Goal: Navigation & Orientation: Go to known website

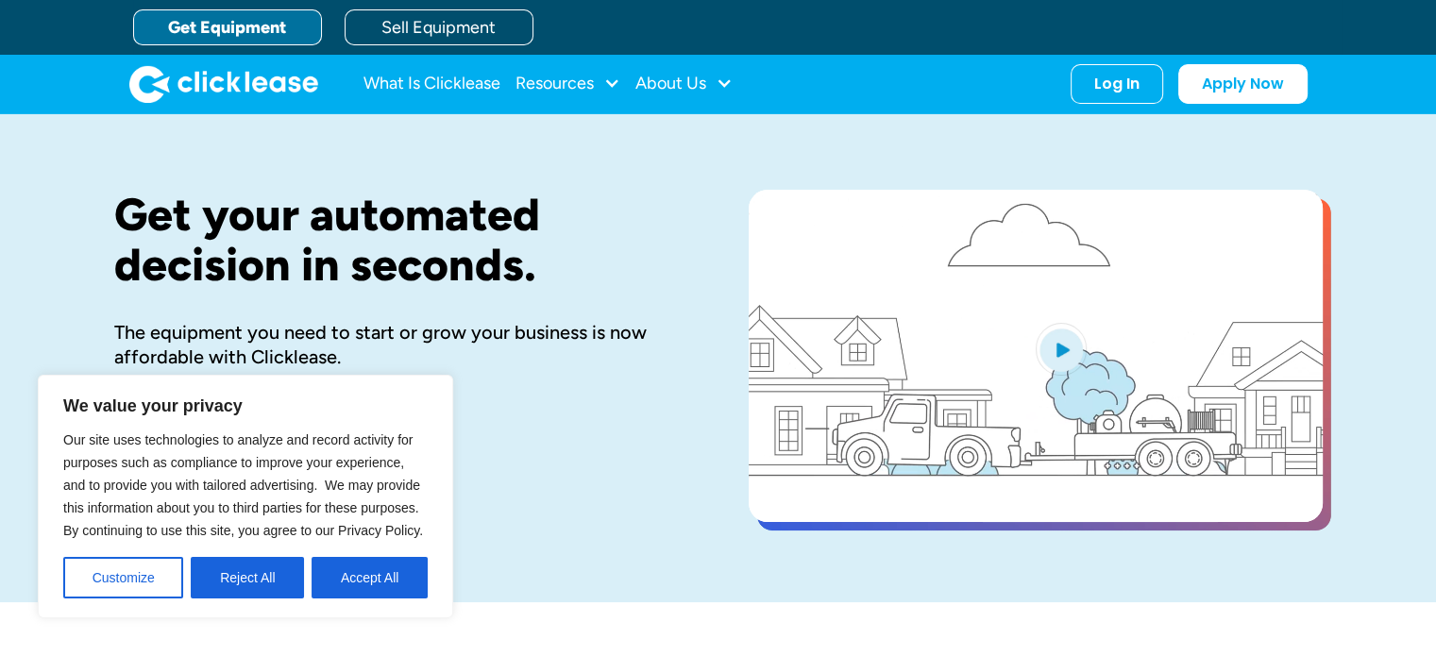
click at [388, 552] on div "Our site uses technologies to analyze and record activity for purposes such as …" at bounding box center [245, 514] width 364 height 170
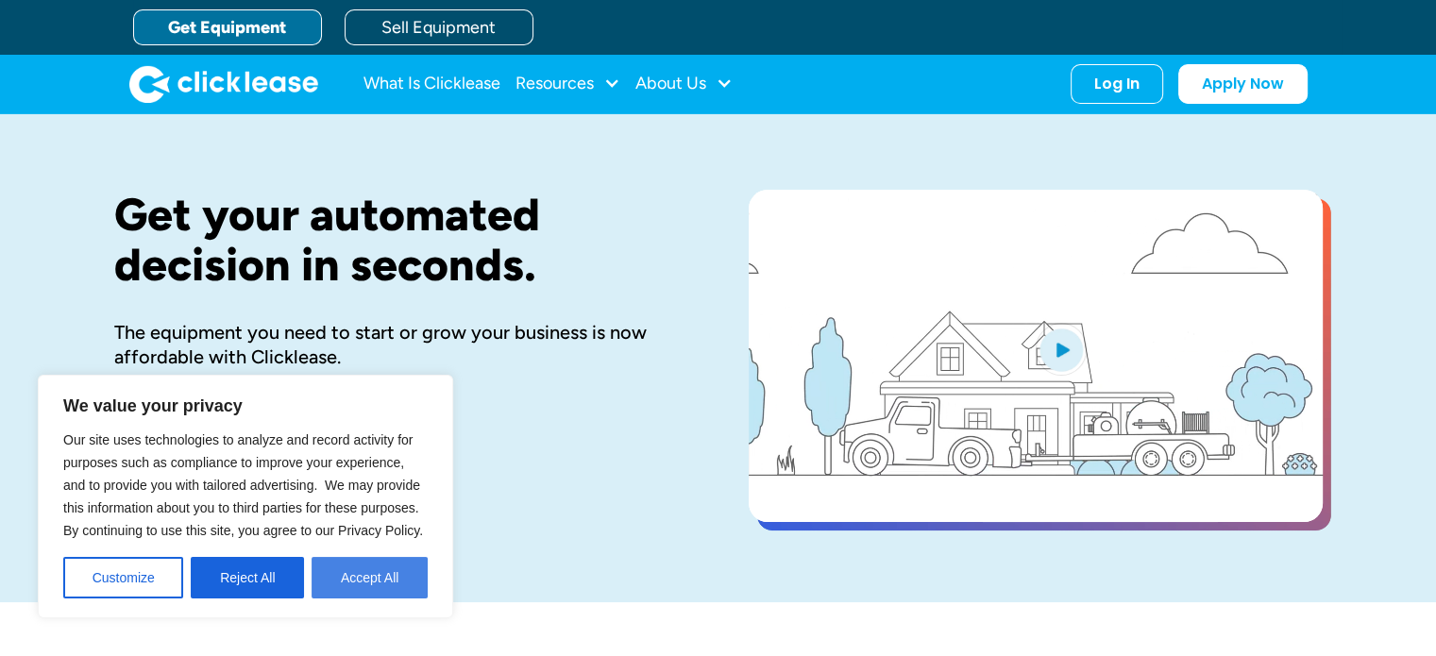
click at [387, 567] on button "Accept All" at bounding box center [370, 578] width 116 height 42
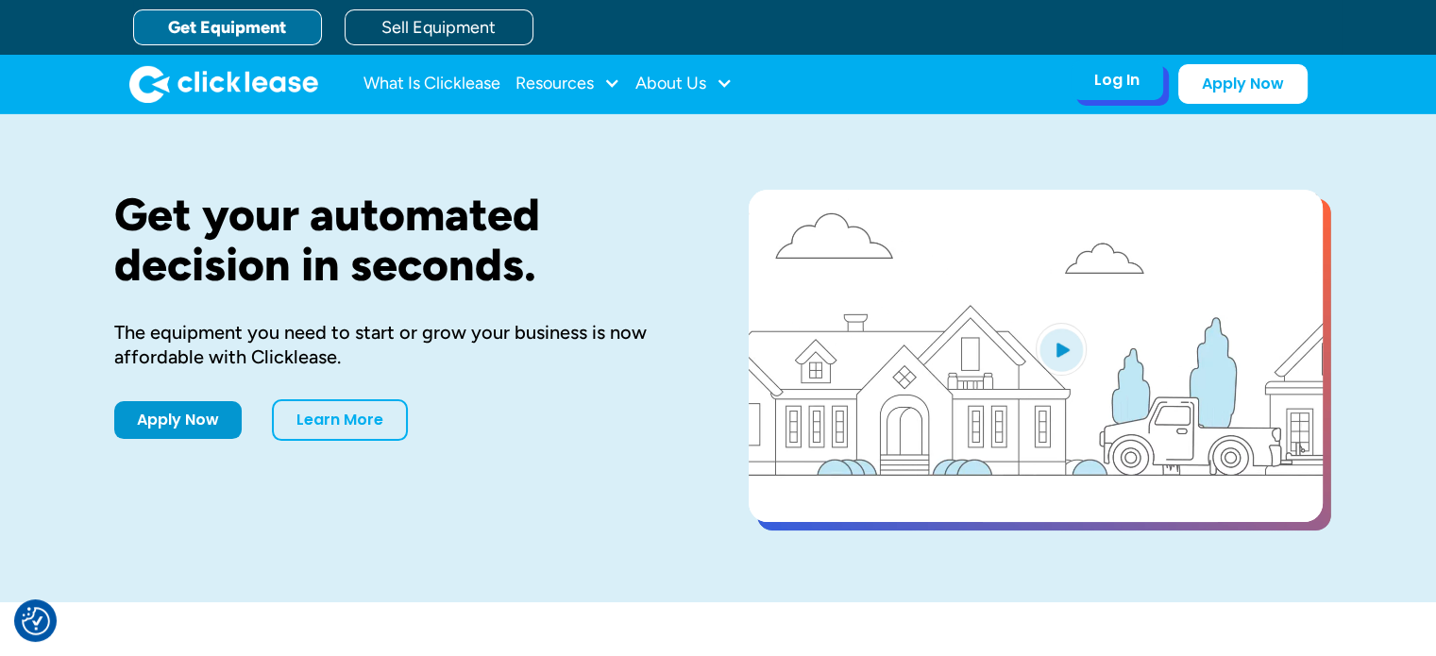
click at [1155, 89] on div "Log In Account login I use Clicklease to get my equipment Partner Portal I offe…" at bounding box center [1117, 80] width 93 height 40
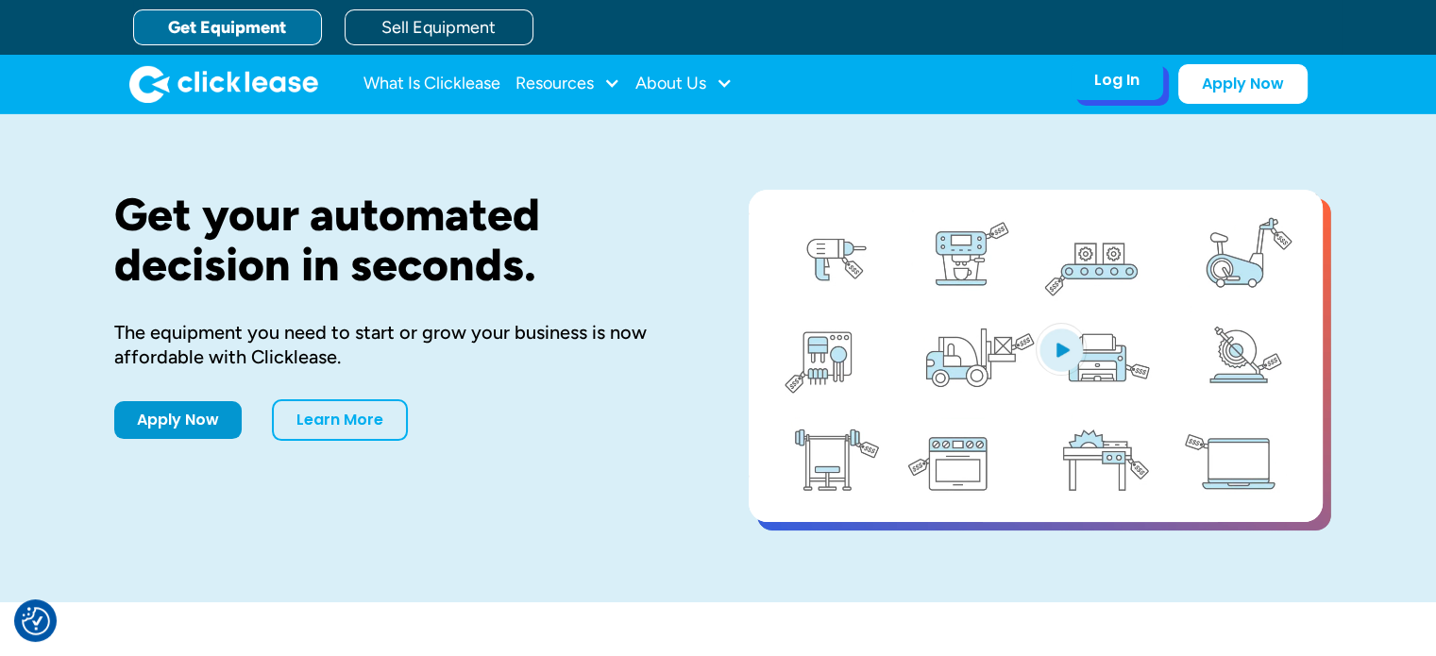
click at [1110, 78] on div "Log In" at bounding box center [1116, 80] width 45 height 19
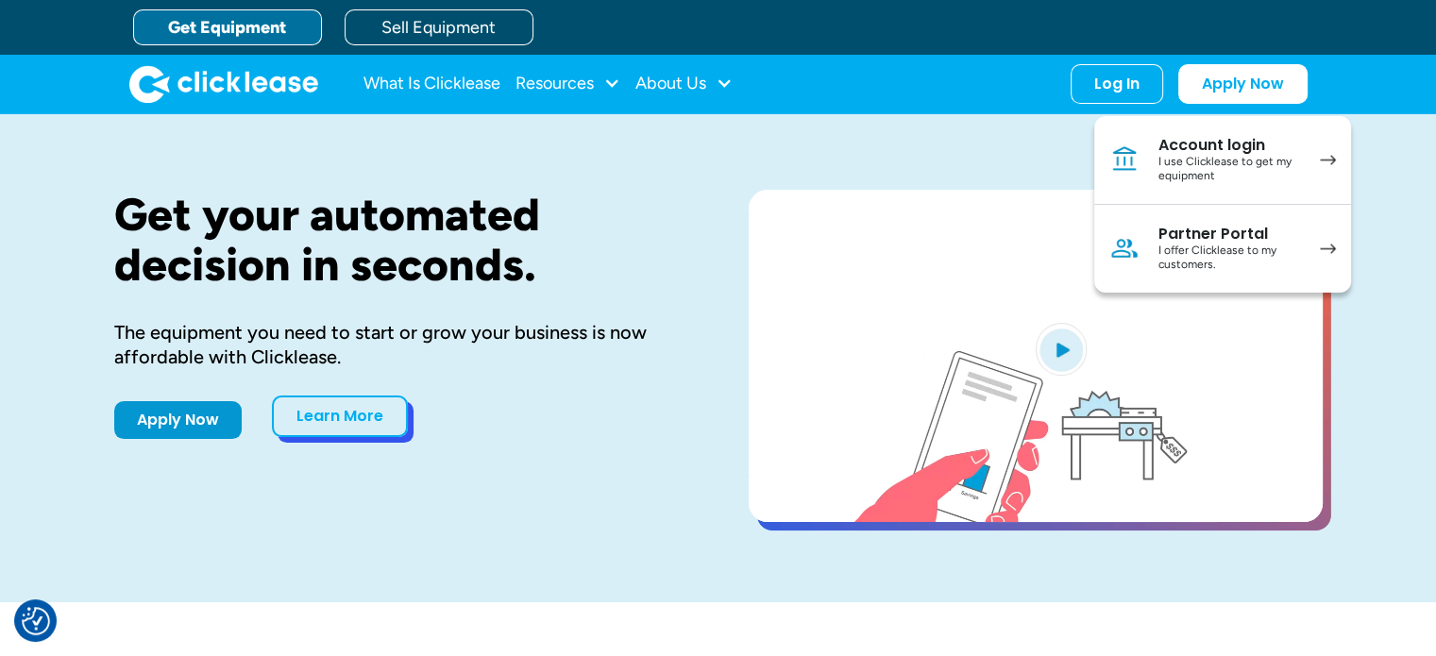
click at [303, 404] on link "Learn More" at bounding box center [340, 417] width 136 height 42
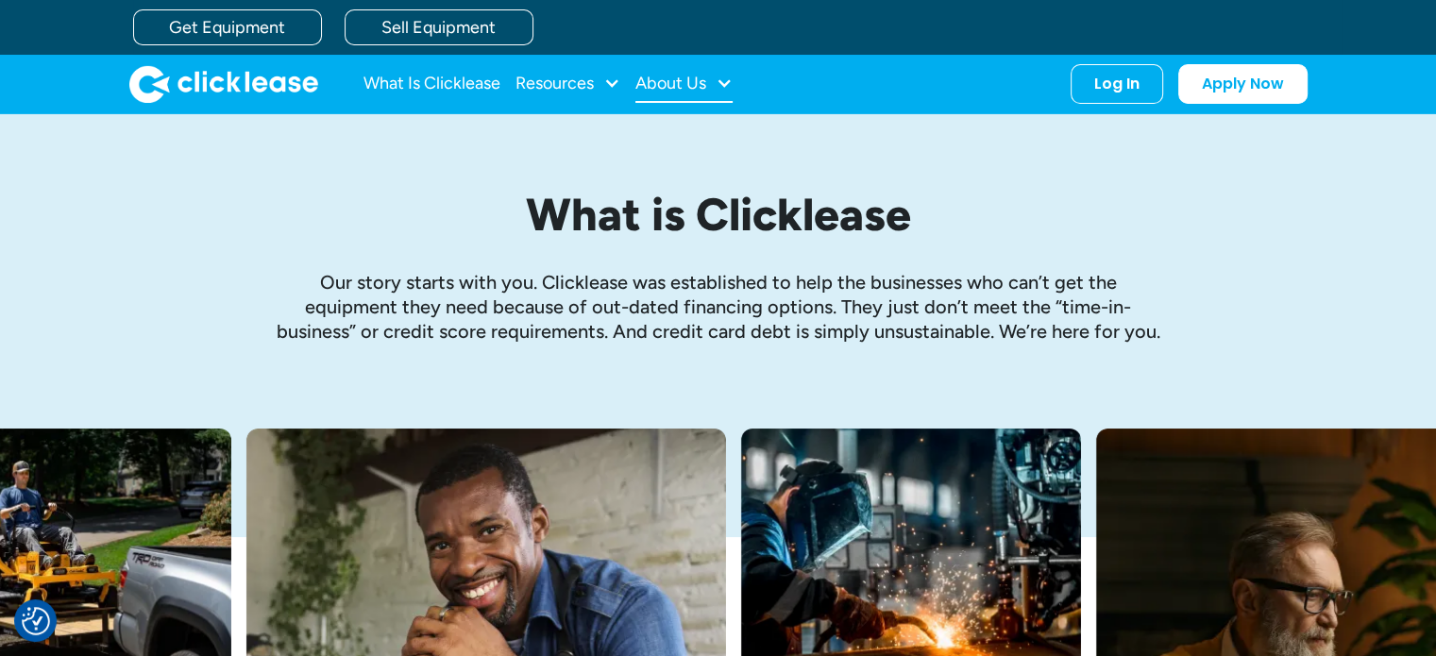
click at [724, 89] on div at bounding box center [724, 83] width 17 height 17
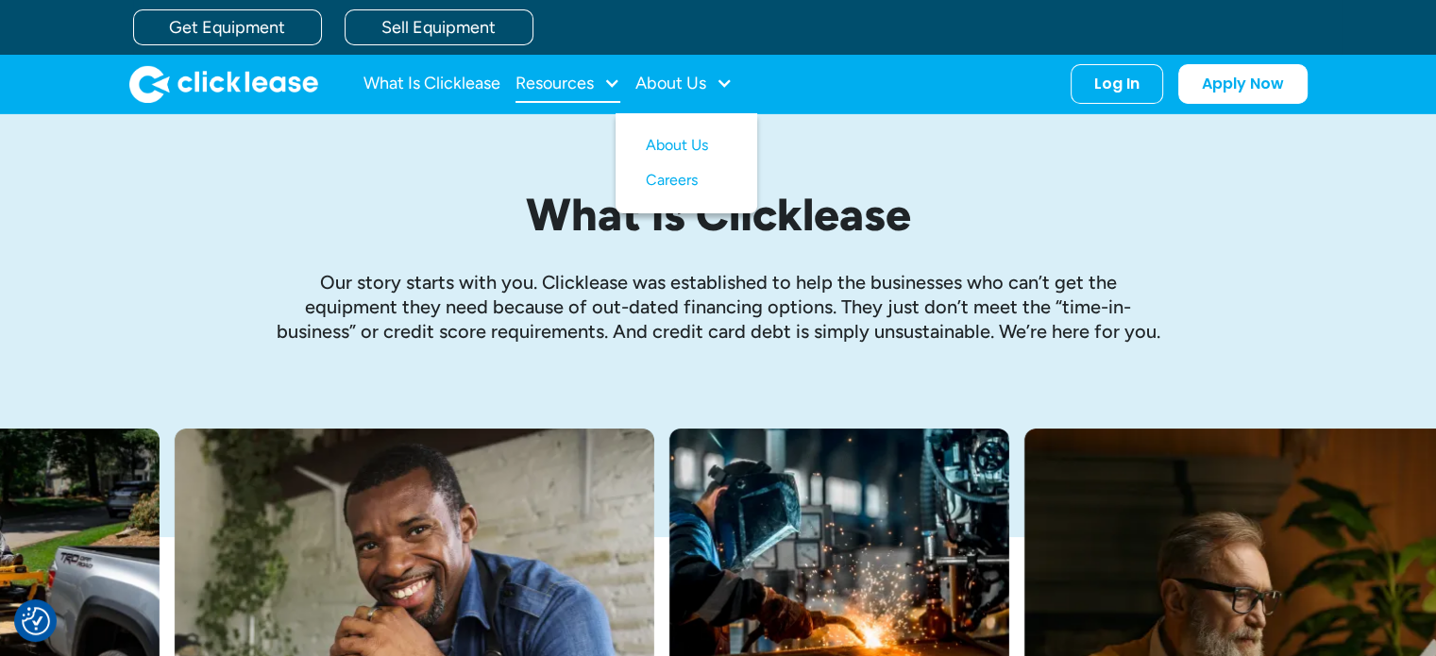
click at [618, 76] on div at bounding box center [611, 83] width 17 height 17
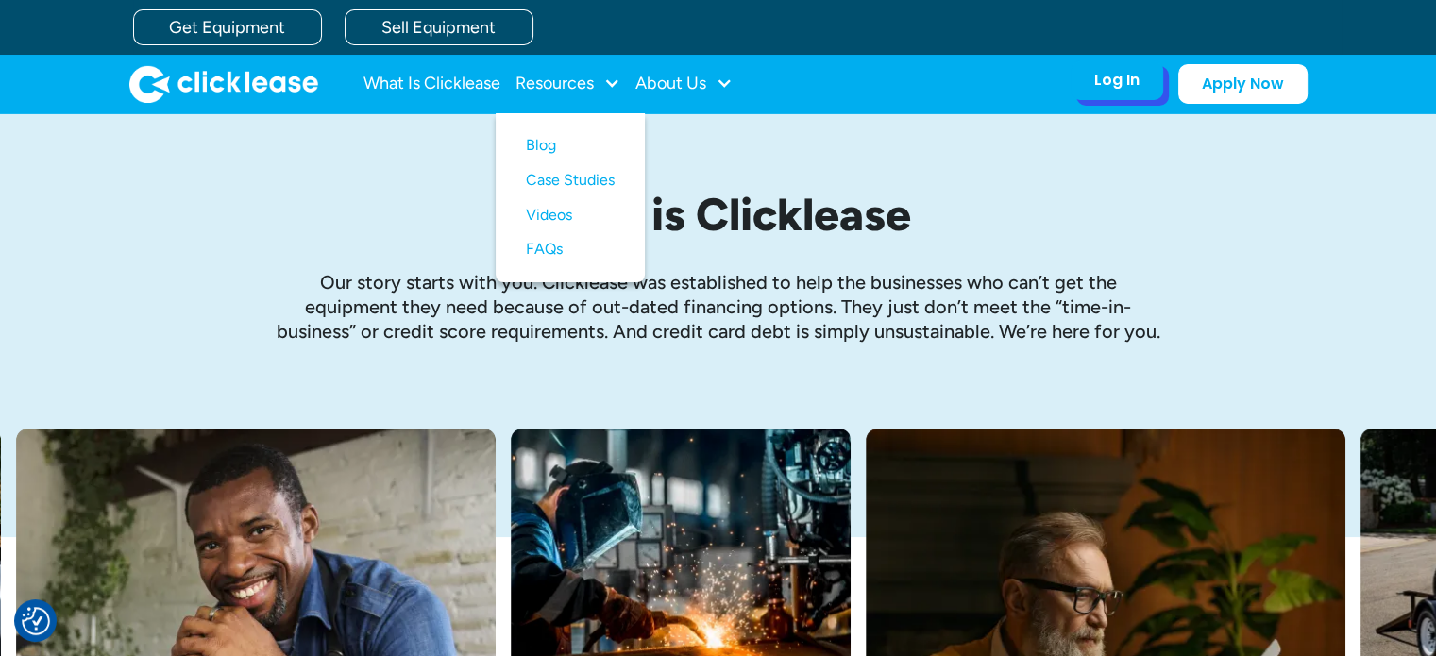
click at [1112, 71] on div "Log In" at bounding box center [1116, 80] width 45 height 19
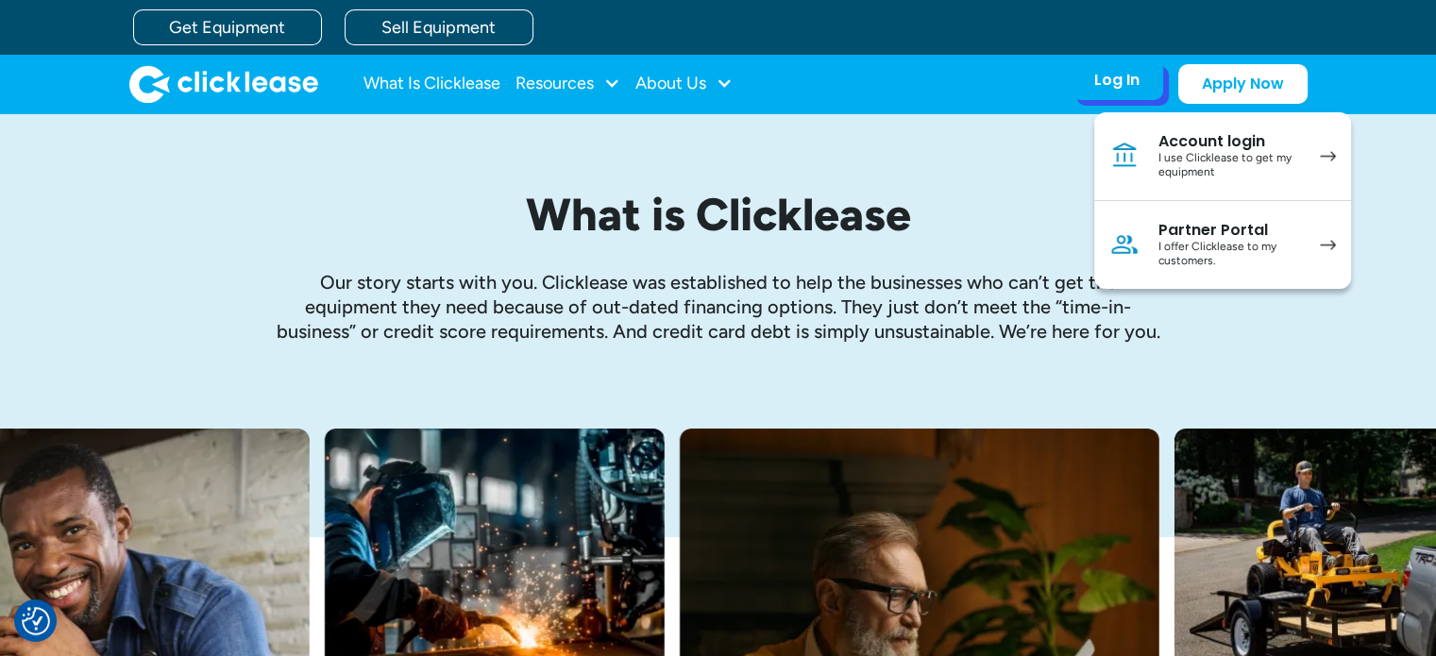
click at [1293, 168] on div "I use Clicklease to get my equipment" at bounding box center [1229, 165] width 143 height 29
